Goal: Task Accomplishment & Management: Manage account settings

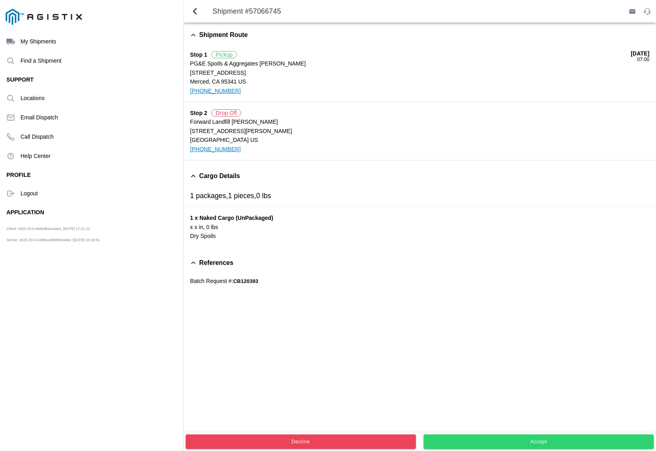
click at [494, 438] on button "Accept" at bounding box center [539, 442] width 230 height 14
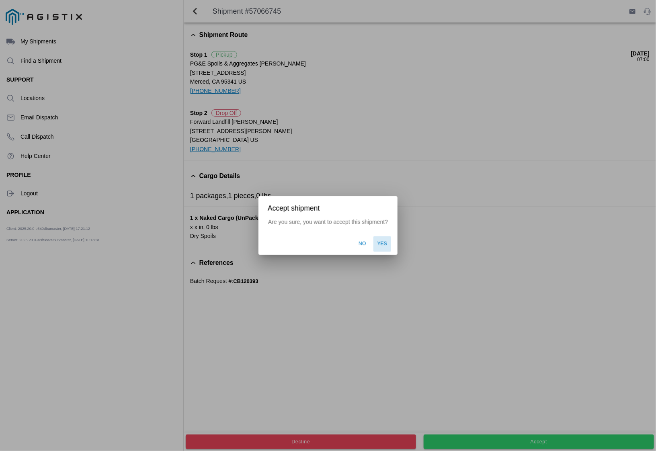
click at [378, 240] on span "Yes" at bounding box center [383, 243] width 10 height 7
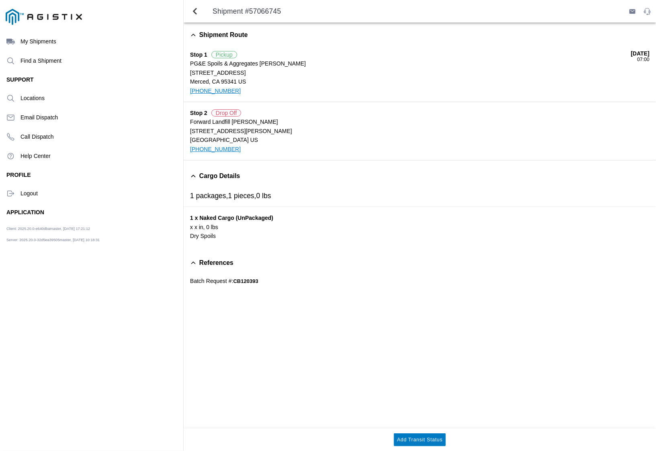
click at [29, 194] on ion-label "Logout" at bounding box center [99, 193] width 156 height 6
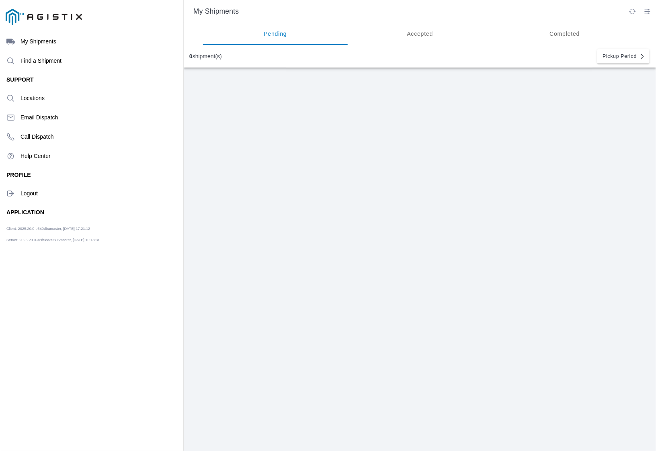
click at [29, 193] on ion-label "Logout" at bounding box center [99, 193] width 156 height 6
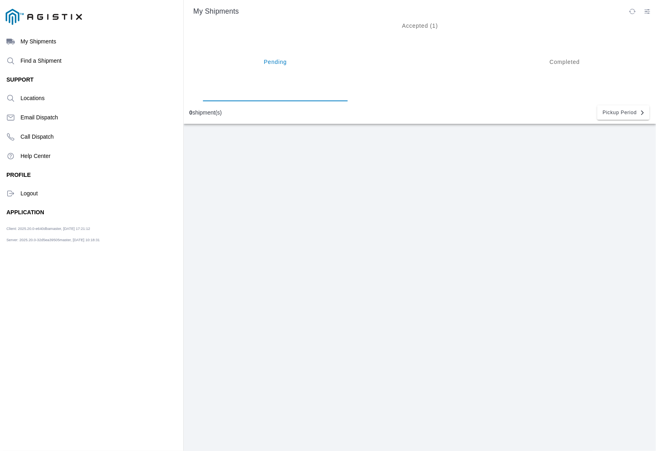
click at [428, 34] on ion-segment-button "Accepted (1)" at bounding box center [419, 62] width 145 height 79
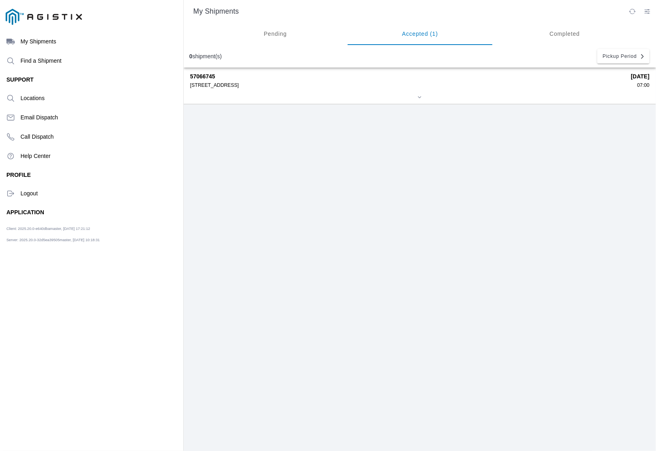
click at [238, 82] on div "4165 E Childs Ave, 95341" at bounding box center [407, 85] width 435 height 6
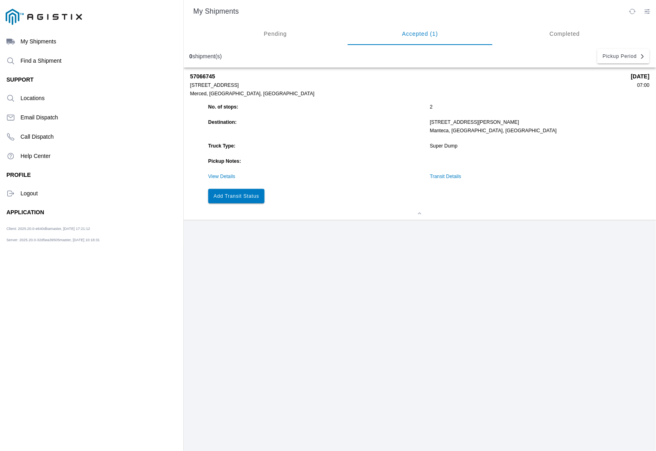
click at [631, 75] on strong "10/09/2025" at bounding box center [640, 76] width 18 height 6
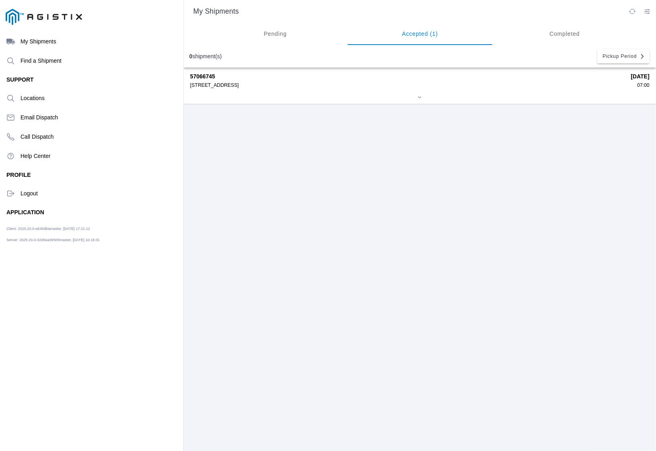
click at [199, 86] on div "4165 E Childs Ave, 95341" at bounding box center [407, 85] width 435 height 6
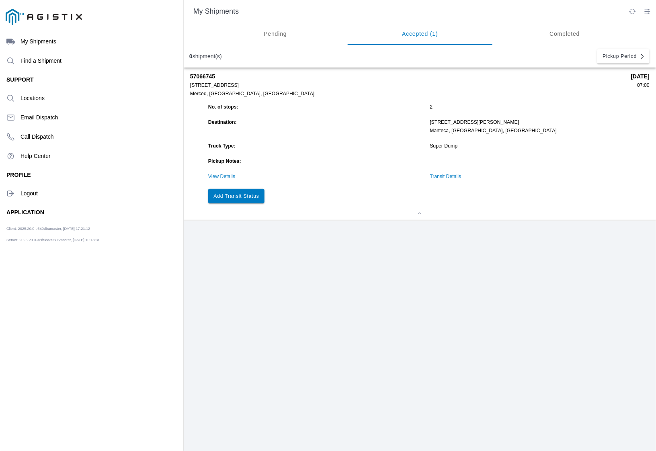
click at [277, 35] on ion-segment-button "Pending" at bounding box center [275, 34] width 145 height 23
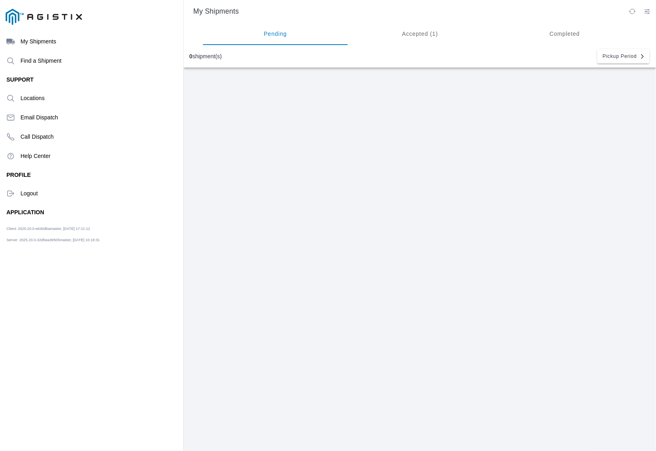
click at [28, 192] on ion-label "Logout" at bounding box center [99, 193] width 156 height 6
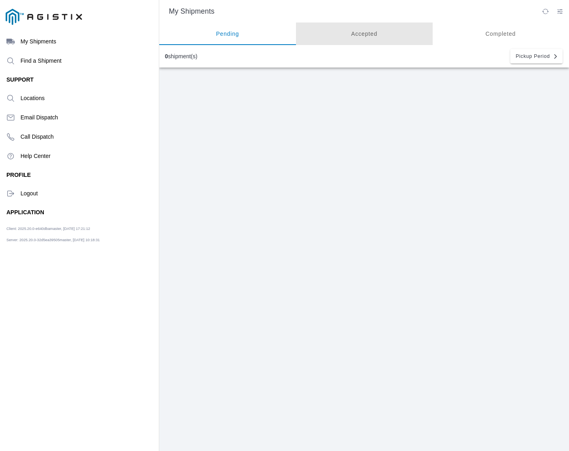
click at [344, 42] on ion-segment-button "Accepted" at bounding box center [364, 34] width 137 height 23
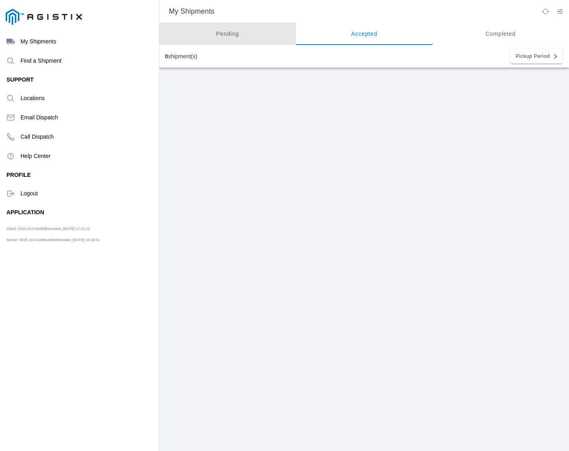
click at [231, 29] on ion-segment-button "Pending" at bounding box center [227, 34] width 137 height 23
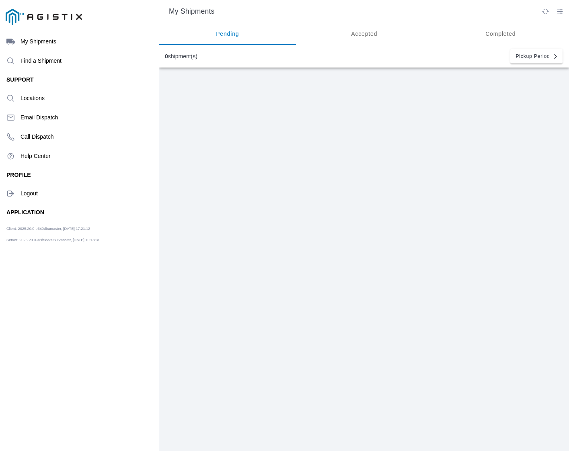
click at [513, 33] on ion-segment-button "Completed" at bounding box center [500, 34] width 137 height 23
click at [0, 0] on slot "My Shipments" at bounding box center [0, 0] width 0 height 0
drag, startPoint x: 185, startPoint y: 67, endPoint x: 185, endPoint y: 56, distance: 10.5
click at [185, 66] on div "0 shipment(s) Pickup Period" at bounding box center [364, 56] width 410 height 23
click at [185, 56] on div "0 shipment(s)" at bounding box center [181, 56] width 33 height 6
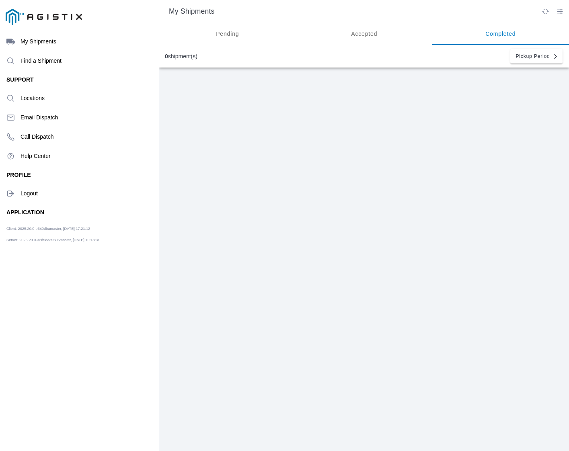
click at [26, 195] on ion-label "Logout" at bounding box center [87, 193] width 132 height 6
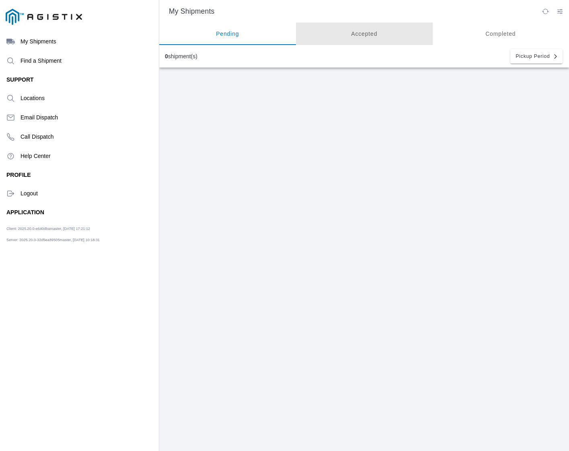
click at [350, 33] on ion-segment-button "Accepted" at bounding box center [364, 34] width 137 height 23
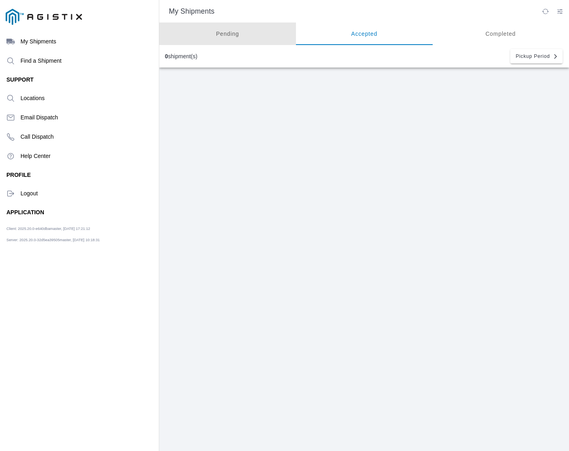
click at [232, 36] on ion-segment-button "Pending" at bounding box center [227, 34] width 137 height 23
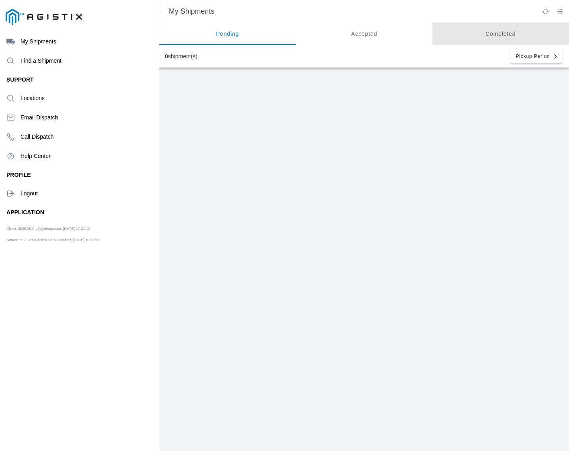
click at [483, 33] on ion-segment-button "Completed" at bounding box center [500, 34] width 137 height 23
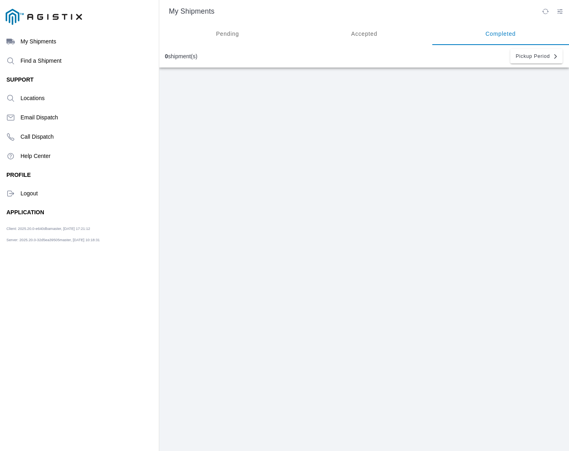
click at [360, 25] on ion-segment-button "Accepted" at bounding box center [364, 34] width 137 height 23
click at [230, 19] on div "My Shipments" at bounding box center [364, 11] width 410 height 23
click at [224, 31] on ion-segment-button "Pending" at bounding box center [227, 34] width 137 height 23
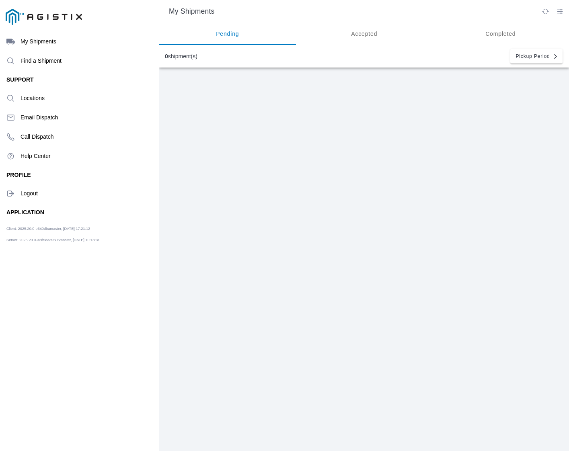
click at [22, 195] on ion-label "Logout" at bounding box center [87, 193] width 132 height 6
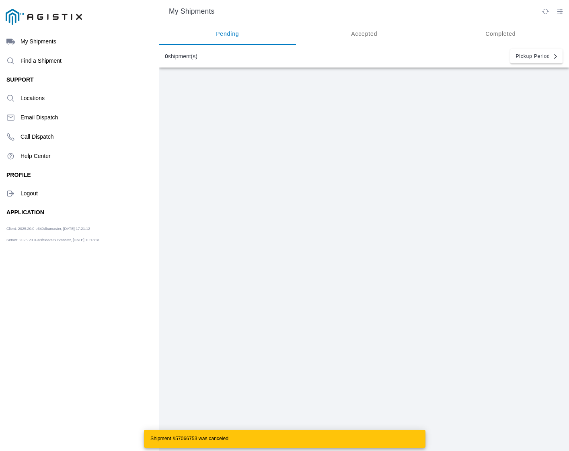
click at [354, 33] on ion-segment-button "Accepted" at bounding box center [364, 34] width 137 height 23
click at [21, 195] on ion-label "Logout" at bounding box center [87, 193] width 132 height 6
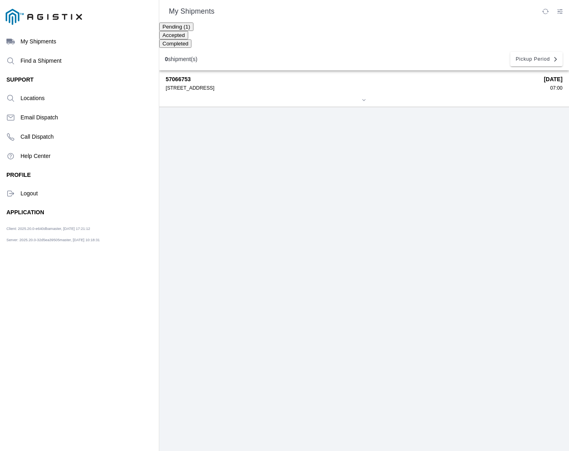
click at [188, 38] on ion-segment-button "Accepted" at bounding box center [173, 35] width 29 height 6
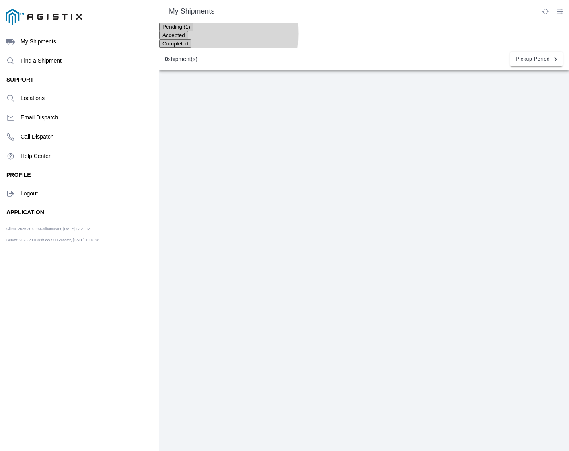
click at [193, 30] on ion-segment-button "Pending (1)" at bounding box center [176, 26] width 34 height 6
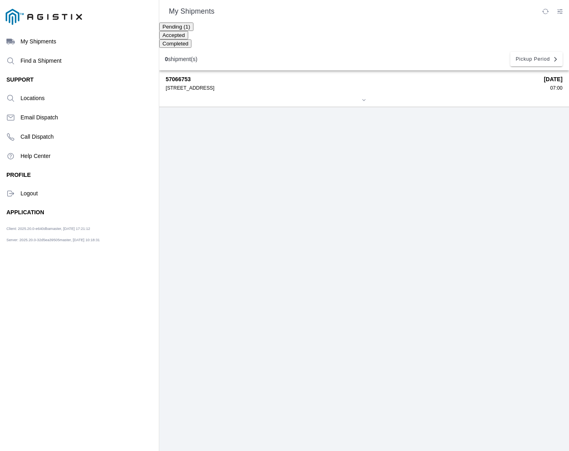
click at [226, 86] on div "[STREET_ADDRESS]" at bounding box center [352, 88] width 372 height 6
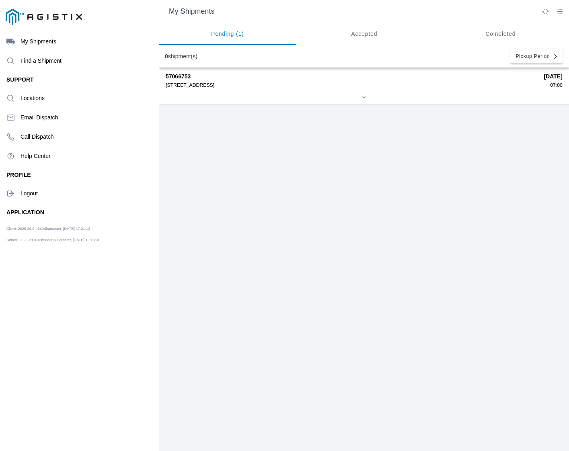
click at [16, 195] on div "Logout" at bounding box center [79, 193] width 146 height 19
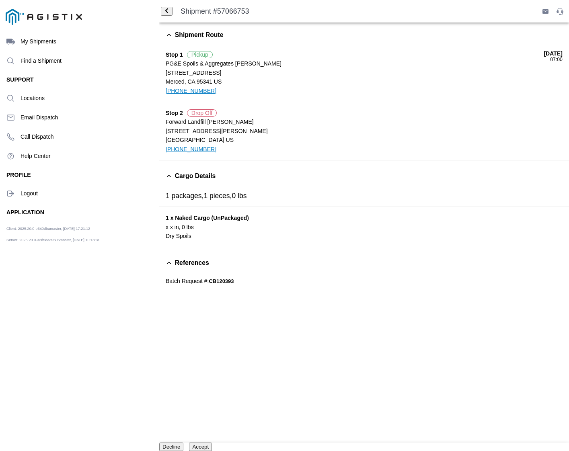
click at [28, 196] on div "Logout" at bounding box center [79, 193] width 146 height 19
click at [6, 189] on icon "menu" at bounding box center [10, 193] width 8 height 8
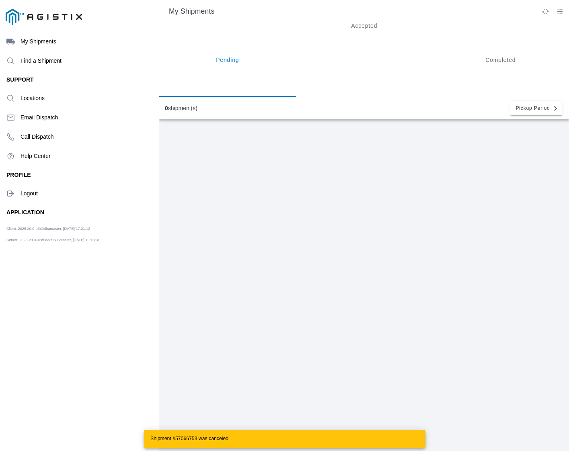
click at [352, 33] on ion-segment-button "Accepted" at bounding box center [364, 60] width 137 height 74
click at [208, 41] on ion-segment-button "Pending" at bounding box center [227, 60] width 137 height 74
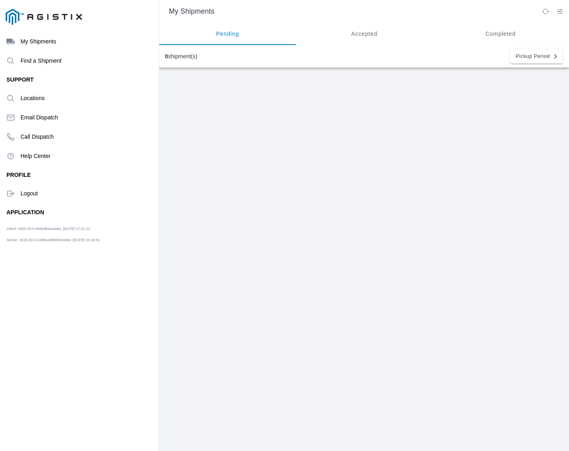
click at [11, 195] on icon "menu" at bounding box center [11, 193] width 6 height 5
click at [8, 192] on icon "menu" at bounding box center [10, 193] width 8 height 8
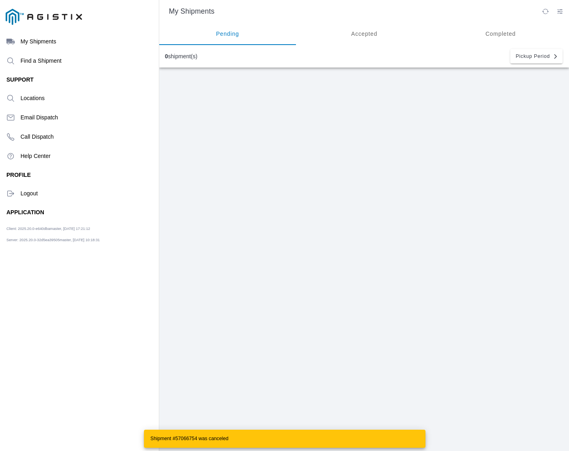
click at [19, 192] on div "Logout" at bounding box center [79, 193] width 146 height 19
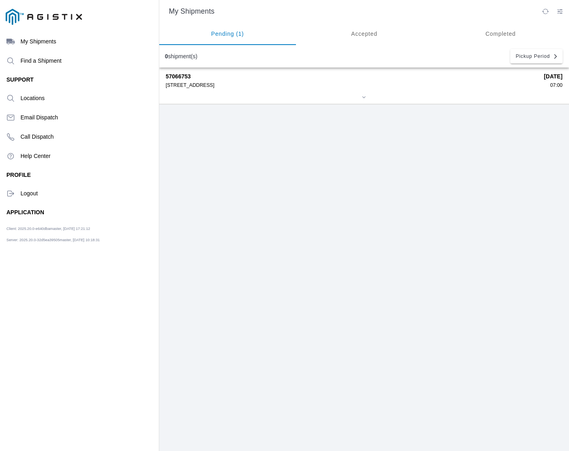
drag, startPoint x: 312, startPoint y: 103, endPoint x: 308, endPoint y: 87, distance: 16.7
click at [312, 99] on div "57066753 4165 E Childs Ave, 95341 10/09/2025 07:00" at bounding box center [364, 86] width 410 height 37
click at [308, 87] on div "57066753 4165 E Childs Ave, 95341 10/09/2025 07:00" at bounding box center [364, 86] width 397 height 36
click at [201, 88] on div "57066753 4165 E Childs Ave, 95341 10/09/2025 07:00" at bounding box center [364, 86] width 397 height 36
click at [207, 91] on div "57066753 4165 E Childs Ave, 95341 10/09/2025 07:00" at bounding box center [364, 86] width 397 height 36
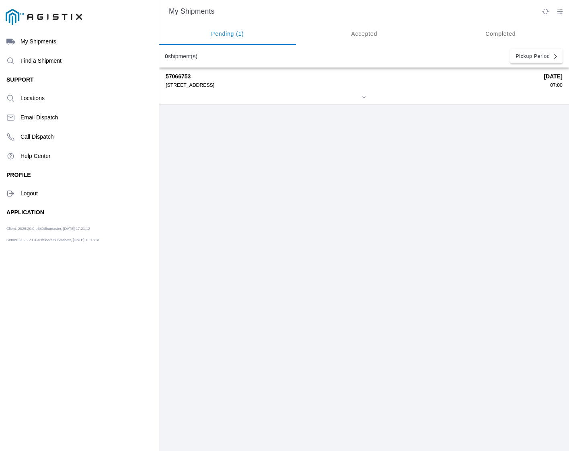
click at [179, 76] on strong "57066753" at bounding box center [352, 76] width 372 height 6
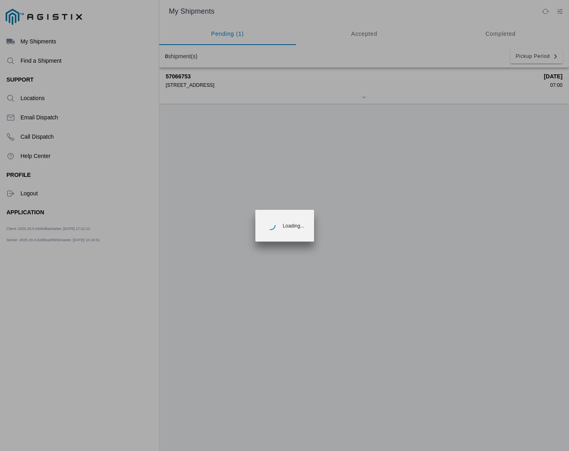
click at [179, 76] on ion-loading "Loading..." at bounding box center [284, 225] width 569 height 451
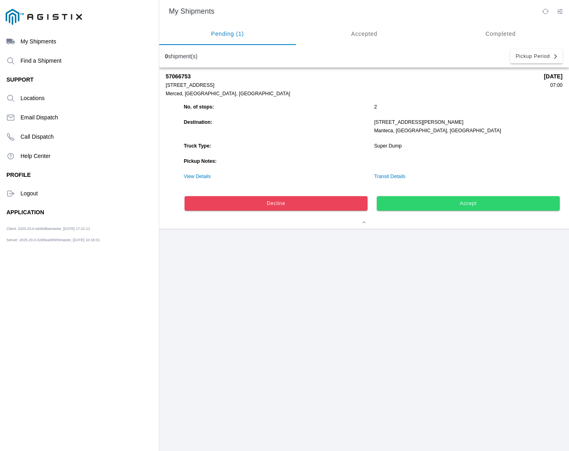
click at [438, 205] on button "Accept" at bounding box center [468, 203] width 183 height 14
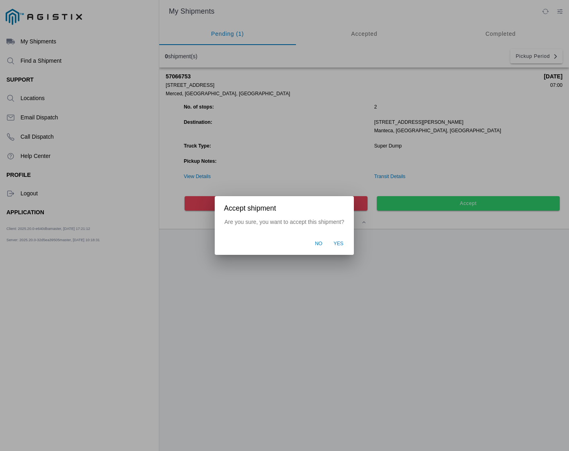
click at [338, 242] on span "Yes" at bounding box center [339, 243] width 10 height 7
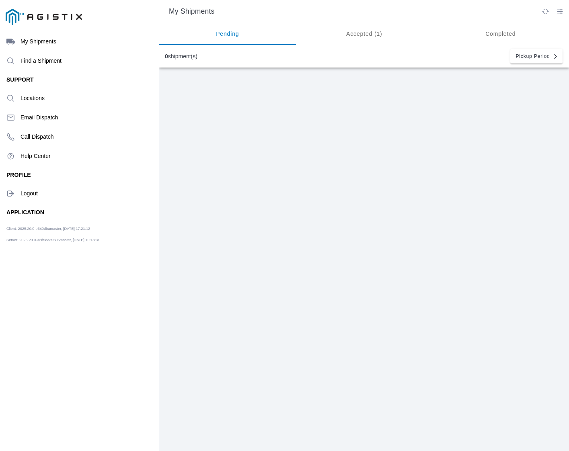
click at [9, 193] on icon "menu" at bounding box center [11, 193] width 6 height 5
click at [202, 56] on div "0 shipment(s) Pickup Period" at bounding box center [364, 56] width 410 height 18
click at [216, 65] on div "0 shipment(s) Pickup Period" at bounding box center [364, 56] width 410 height 18
click at [366, 33] on ion-segment-button "Accepted" at bounding box center [364, 34] width 137 height 23
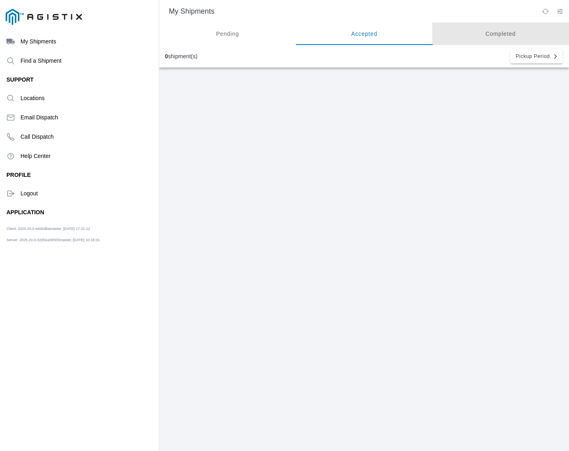
click at [465, 35] on ion-segment-button "Completed" at bounding box center [500, 34] width 137 height 23
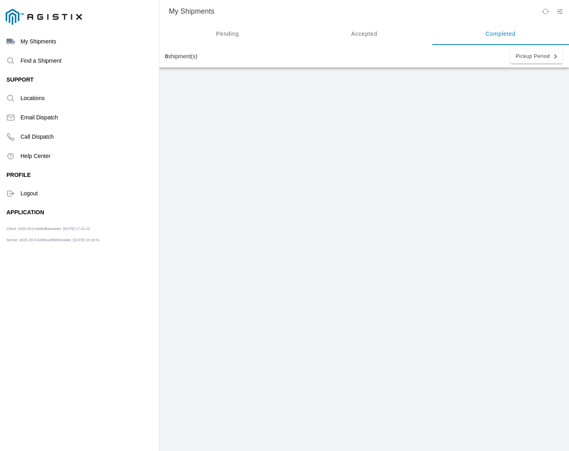
click at [372, 36] on ion-segment-button "Accepted" at bounding box center [364, 34] width 137 height 23
click at [210, 29] on ion-segment-button "Pending" at bounding box center [227, 34] width 137 height 23
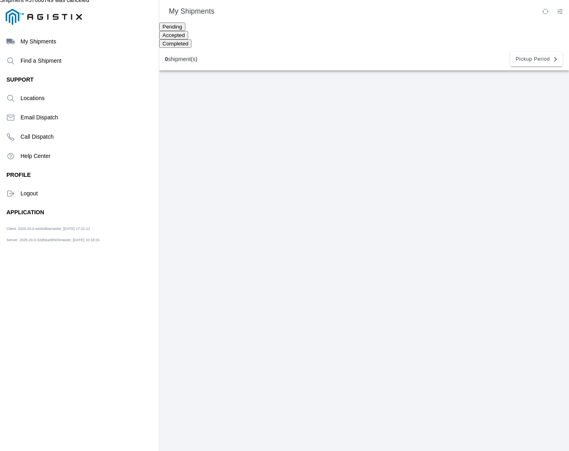
click at [27, 196] on div "Logout" at bounding box center [79, 193] width 146 height 19
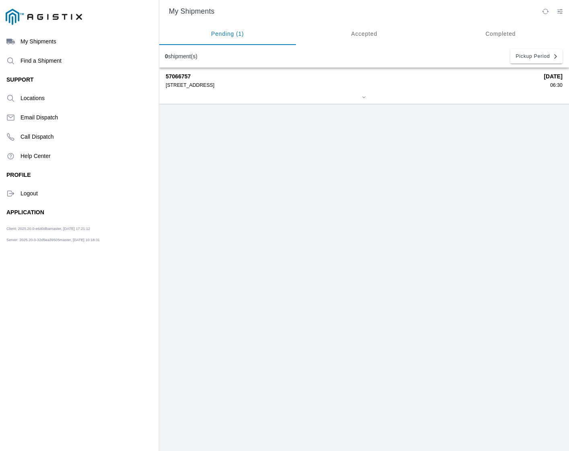
click at [187, 79] on div "57066757 4040 West Ln, 95204" at bounding box center [352, 80] width 372 height 15
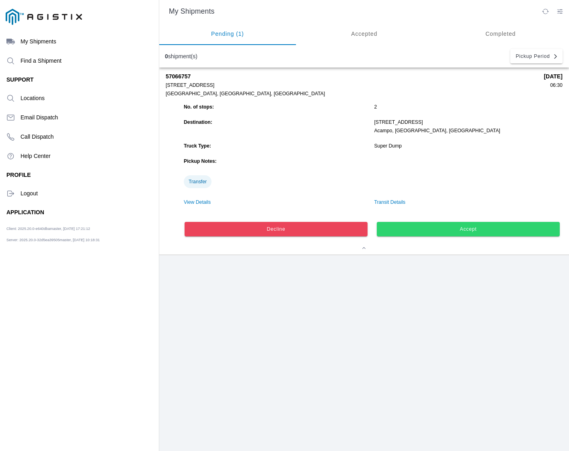
click at [360, 316] on div "57066757 4040 West Ln, 95204 Stockton, CA, US 10/09/2025 06:30 No. of stops: 2 …" at bounding box center [364, 260] width 410 height 384
click at [9, 197] on div "Logout" at bounding box center [79, 193] width 146 height 19
click at [9, 193] on icon "menu" at bounding box center [10, 193] width 8 height 8
